Goal: Task Accomplishment & Management: Complete application form

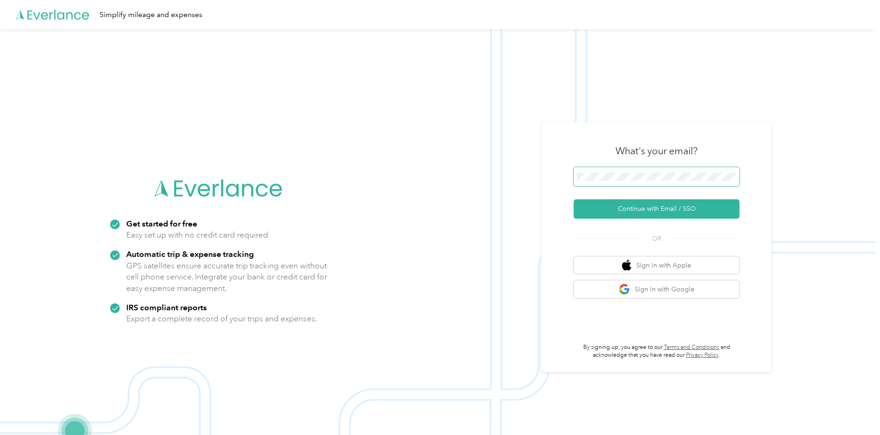
click at [609, 181] on span at bounding box center [657, 176] width 166 height 19
click at [644, 213] on button "Continue with Email / SSO" at bounding box center [657, 208] width 166 height 19
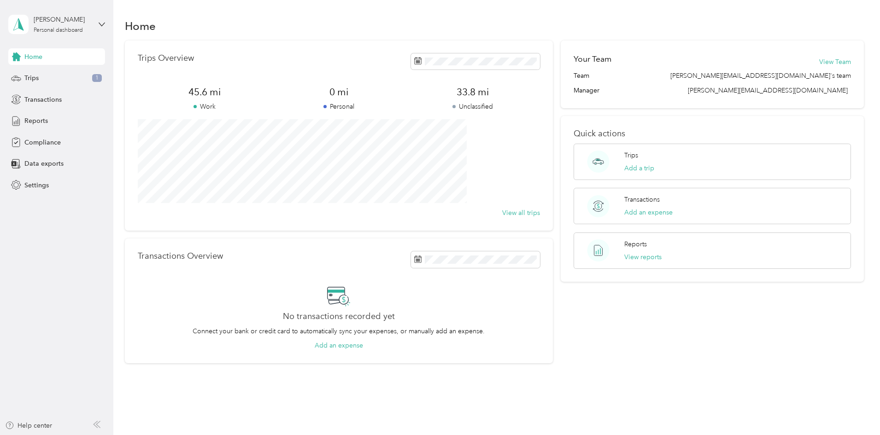
drag, startPoint x: 206, startPoint y: 205, endPoint x: 391, endPoint y: 236, distance: 186.8
click at [390, 236] on div "Trips Overview 45.6 mi Work 0 mi Personal 33.8 mi Unclassified View all trips T…" at bounding box center [339, 202] width 428 height 323
click at [505, 211] on button "View all trips" at bounding box center [521, 213] width 38 height 10
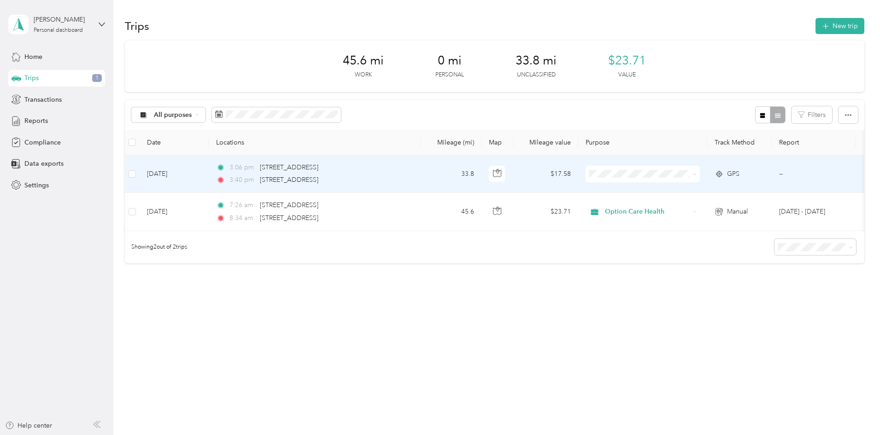
click at [697, 173] on icon at bounding box center [694, 174] width 4 height 4
click at [746, 187] on span "Option Care Health" at bounding box center [712, 192] width 85 height 10
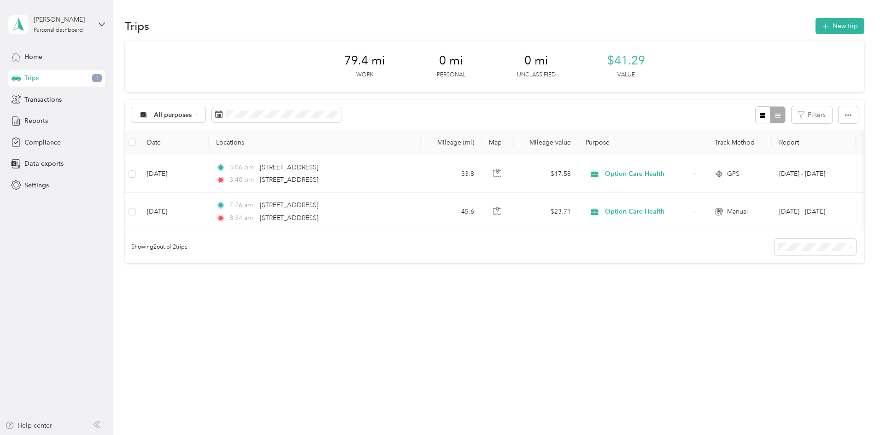
click at [582, 296] on div "79.4 mi Work 0 mi Personal 0 mi Unclassified $41.29 Value All purposes Filters …" at bounding box center [494, 168] width 739 height 255
click at [35, 121] on span "Reports" at bounding box center [35, 121] width 23 height 10
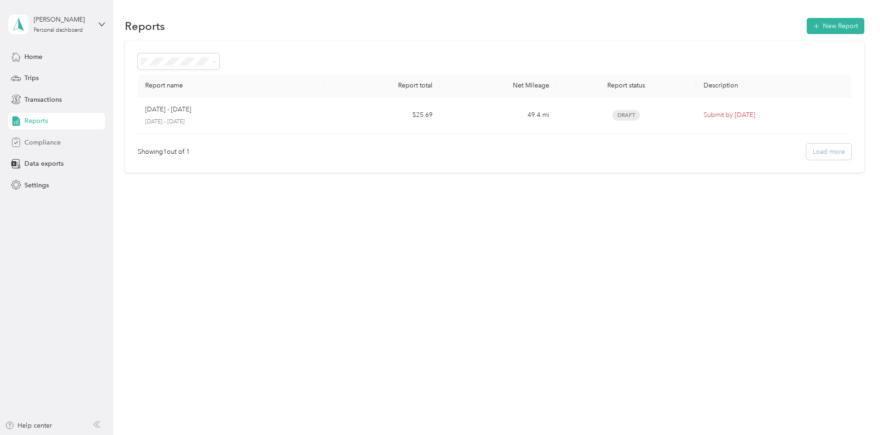
click at [64, 143] on div "Compliance" at bounding box center [56, 142] width 97 height 17
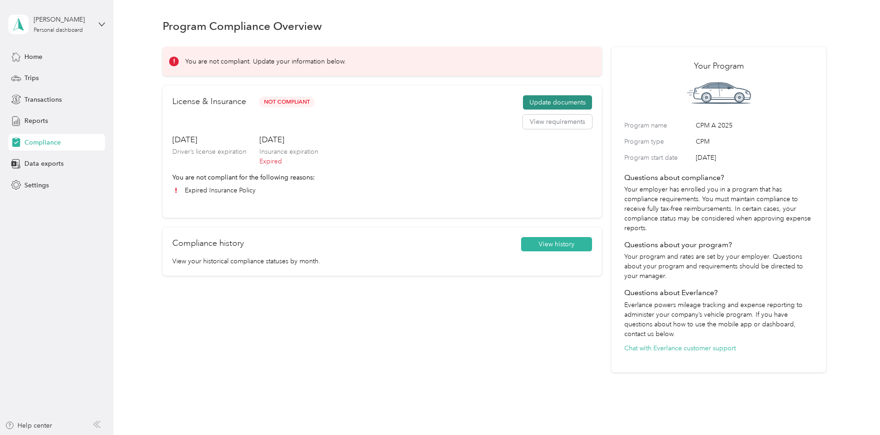
click at [534, 100] on button "Update documents" at bounding box center [557, 102] width 69 height 15
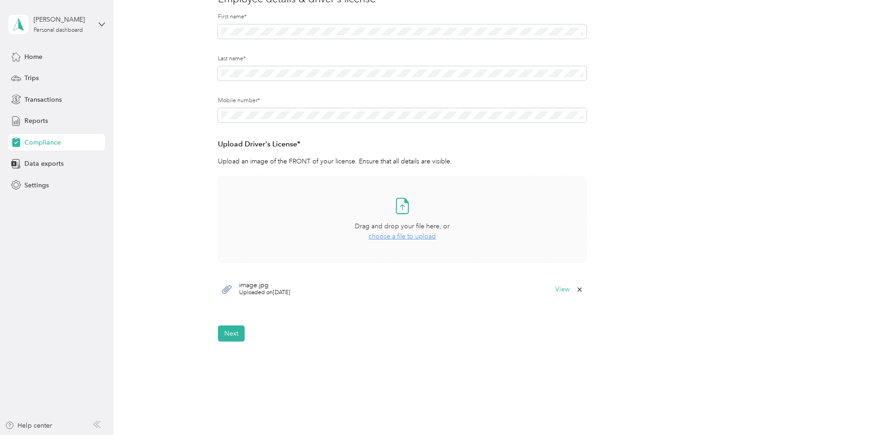
scroll to position [138, 0]
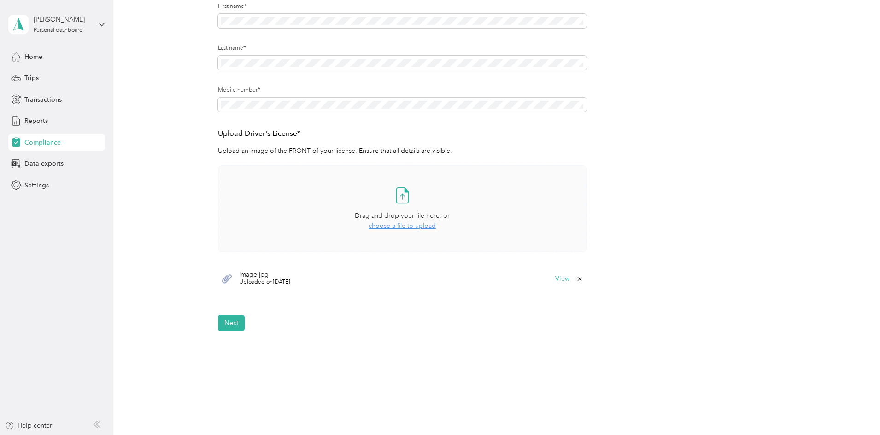
click at [389, 226] on span "choose a file to upload" at bounding box center [402, 226] width 67 height 8
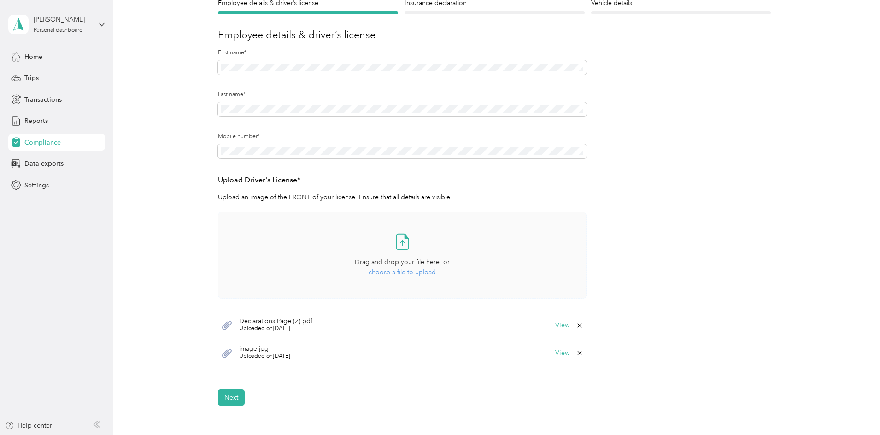
scroll to position [92, 0]
click at [580, 325] on icon at bounding box center [579, 325] width 7 height 7
click at [551, 328] on button "Yes" at bounding box center [555, 331] width 18 height 15
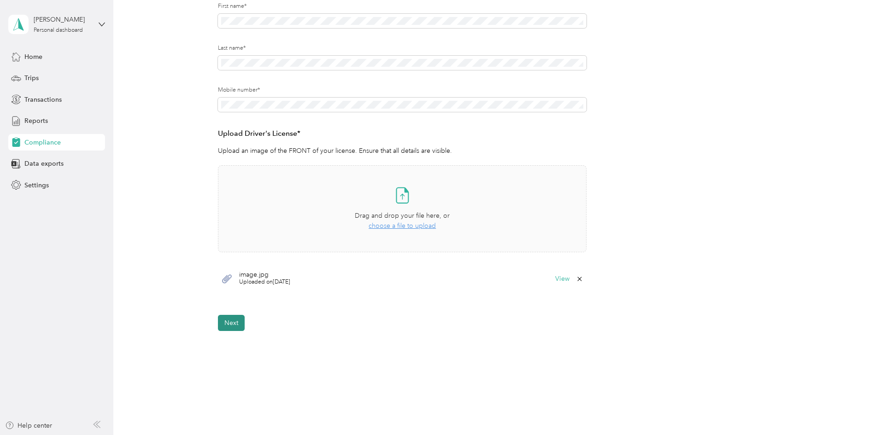
click at [230, 325] on button "Next" at bounding box center [231, 323] width 27 height 16
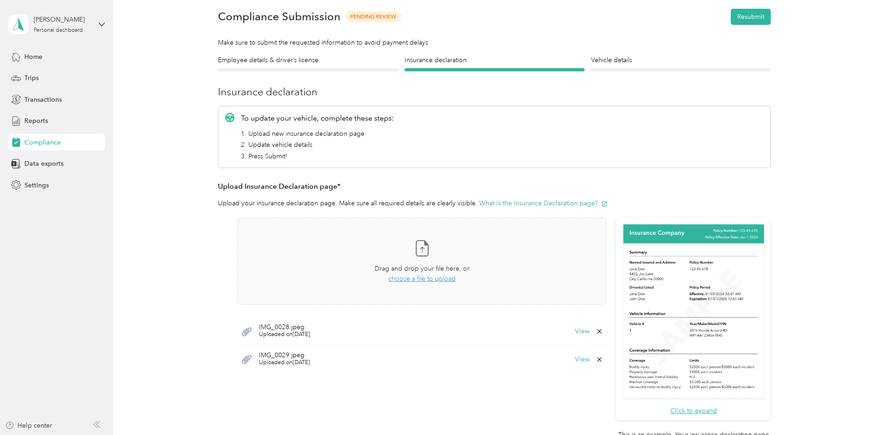
scroll to position [58, 0]
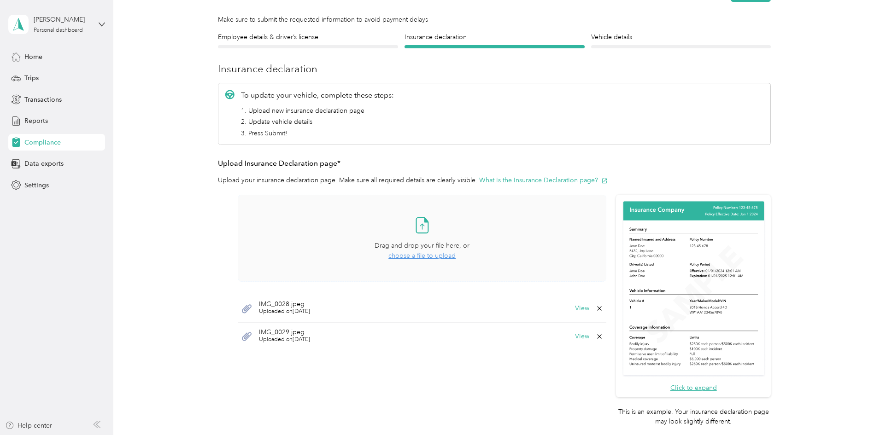
click at [402, 258] on span "choose a file to upload" at bounding box center [421, 256] width 67 height 8
click at [599, 336] on icon at bounding box center [599, 336] width 7 height 7
click at [576, 342] on button "Yes" at bounding box center [575, 343] width 18 height 15
click at [598, 338] on icon at bounding box center [599, 336] width 7 height 7
click at [575, 345] on button "Yes" at bounding box center [575, 343] width 18 height 15
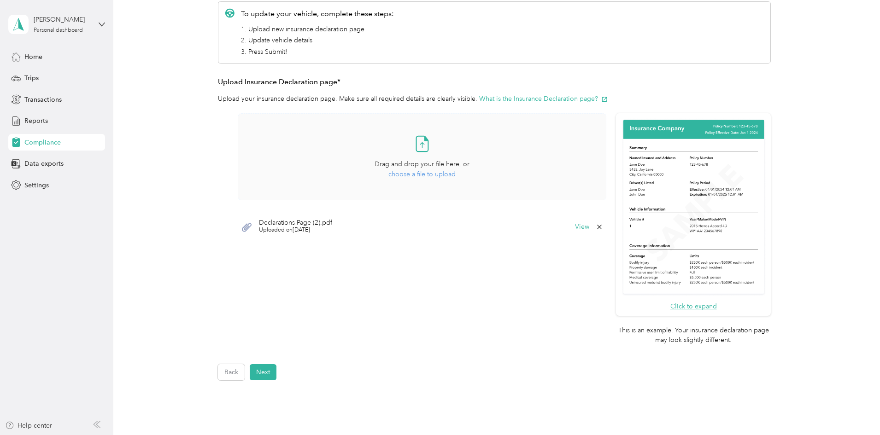
scroll to position [150, 0]
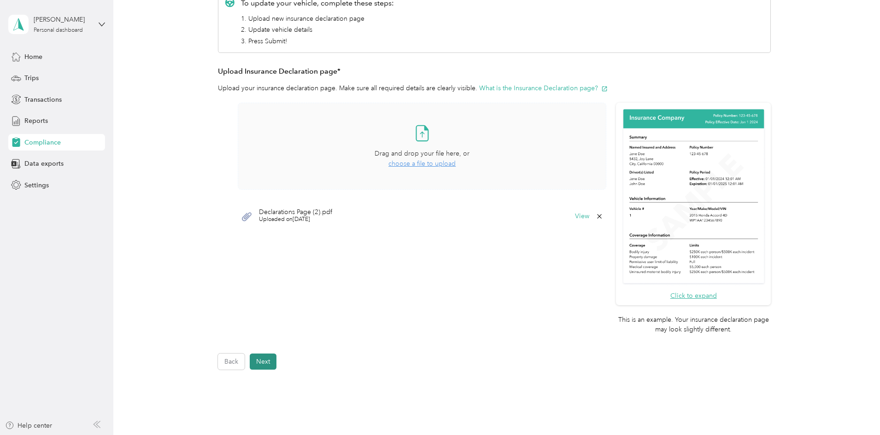
click at [260, 363] on button "Next" at bounding box center [263, 362] width 27 height 16
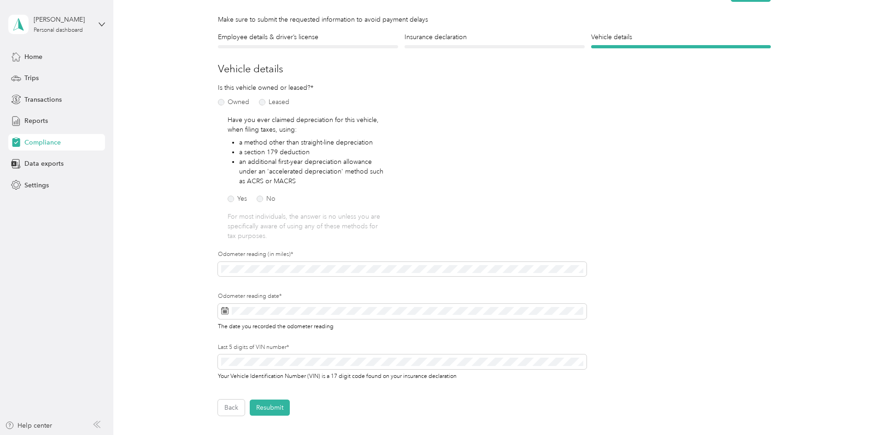
scroll to position [104, 0]
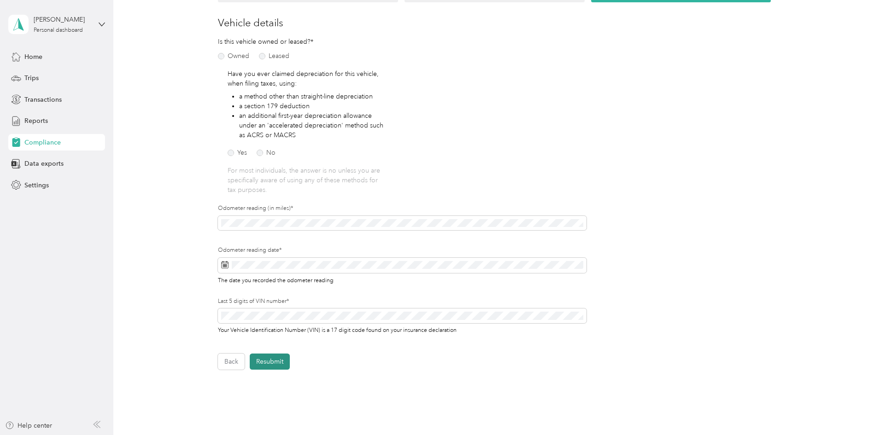
click at [269, 358] on button "Resubmit" at bounding box center [270, 362] width 40 height 16
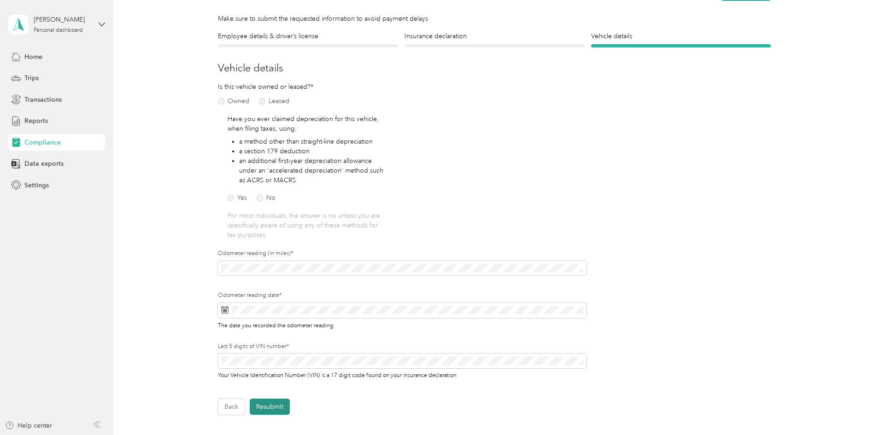
scroll to position [12, 0]
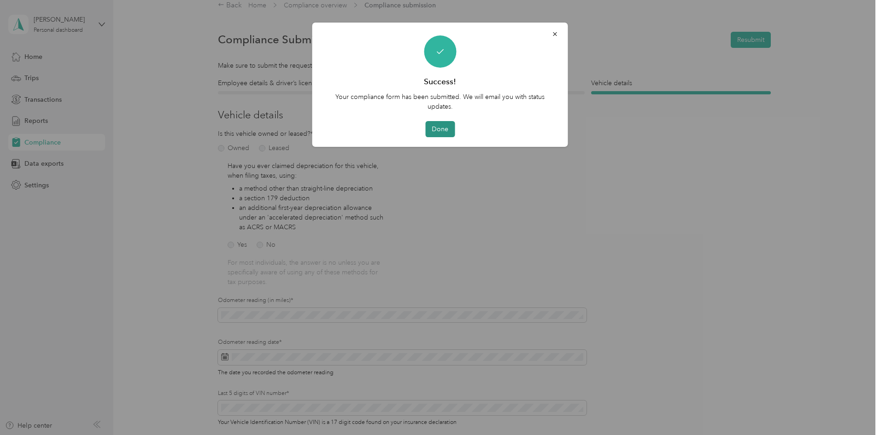
click at [442, 134] on button "Done" at bounding box center [439, 129] width 29 height 16
